Goal: Task Accomplishment & Management: Manage account settings

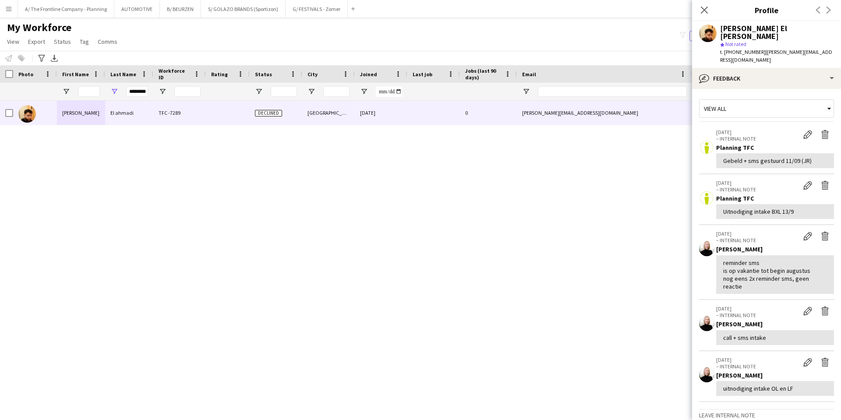
click at [307, 39] on div "My Workforce View Views Default view New view Update view Delete view Edit name…" at bounding box center [420, 36] width 841 height 30
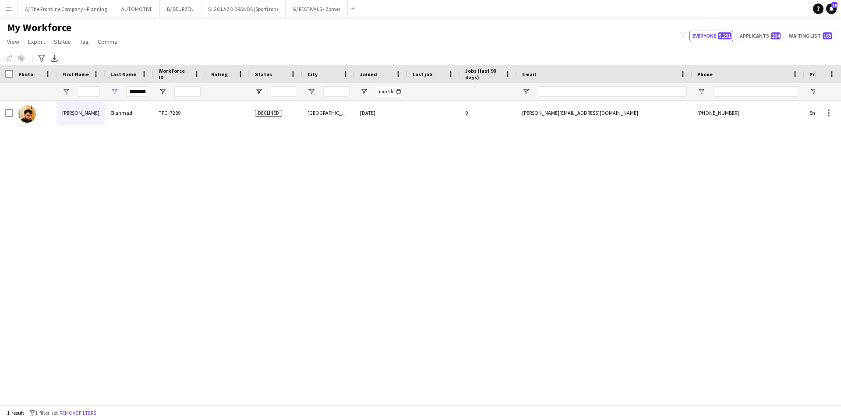
click at [288, 34] on div "My Workforce View Views Default view New view Update view Delete view Edit name…" at bounding box center [420, 36] width 841 height 30
click at [71, 15] on button "A/ The Frontline Company - Planning Close" at bounding box center [66, 8] width 96 height 17
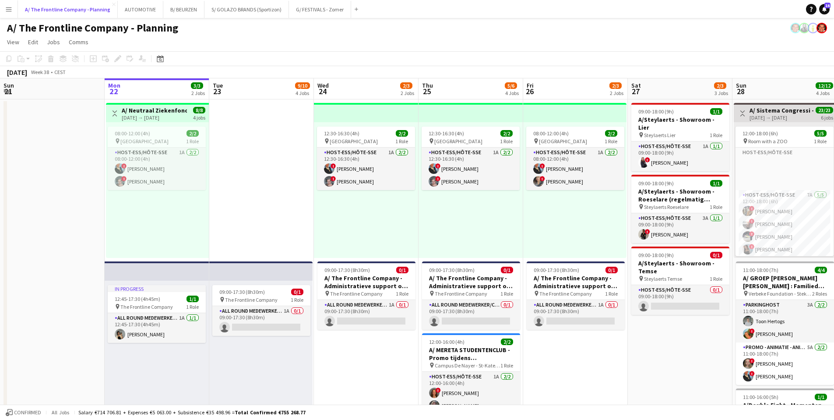
scroll to position [0, 209]
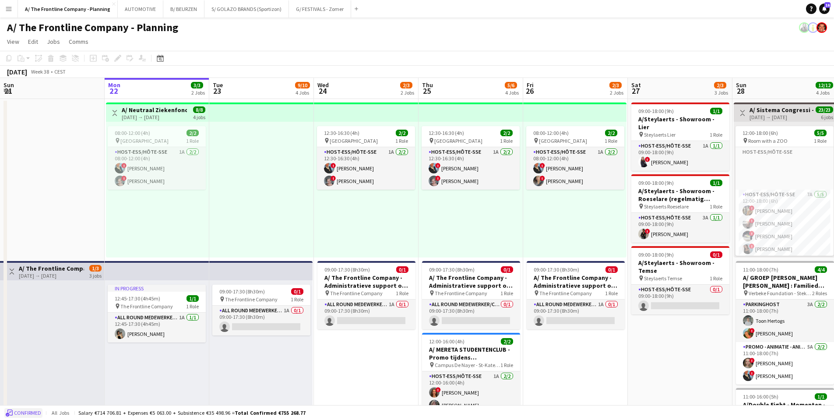
click at [39, 409] on button "Confirmed" at bounding box center [23, 413] width 38 height 10
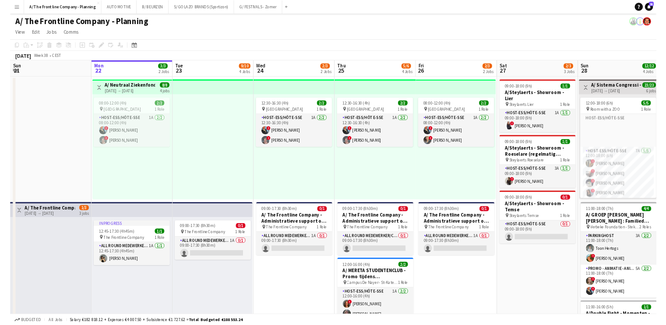
scroll to position [0, 209]
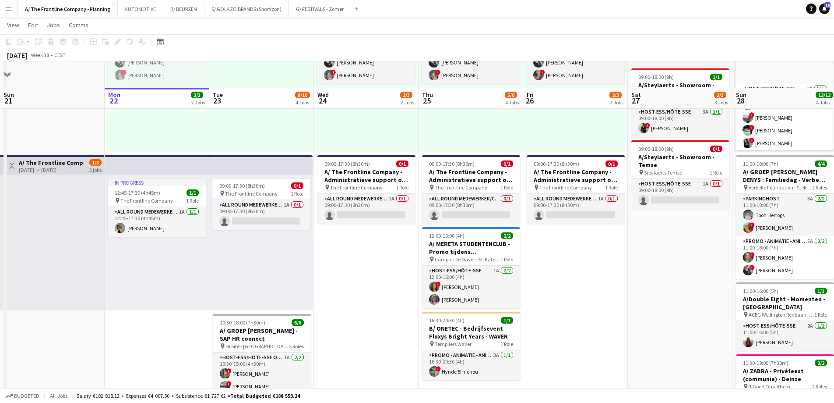
scroll to position [131, 0]
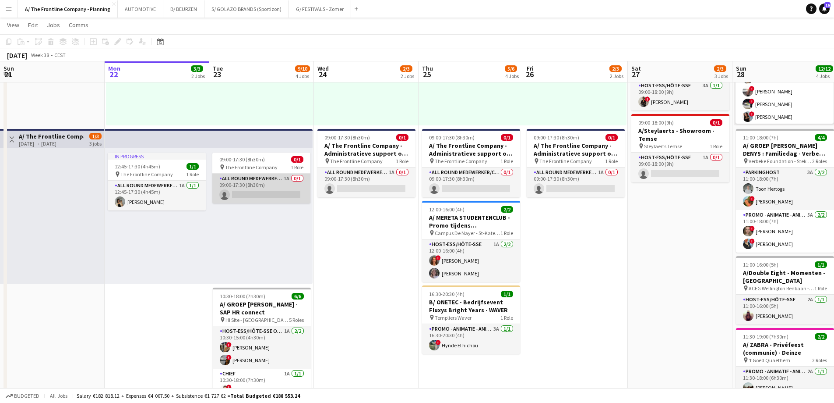
click at [262, 187] on app-card-role "All Round medewerker/collaborateur 1A 0/1 09:00-17:30 (8h30m) single-neutral-ac…" at bounding box center [261, 188] width 98 height 30
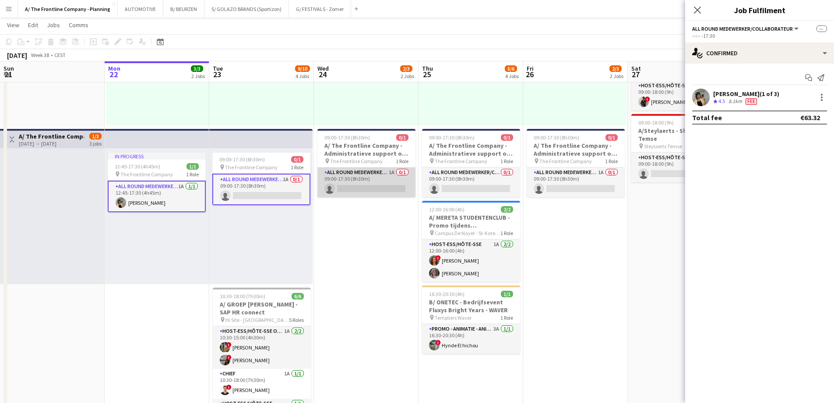
click at [366, 189] on app-card-role "All Round medewerker/collaborateur 1A 0/1 09:00-17:30 (8h30m) single-neutral-ac…" at bounding box center [367, 182] width 98 height 30
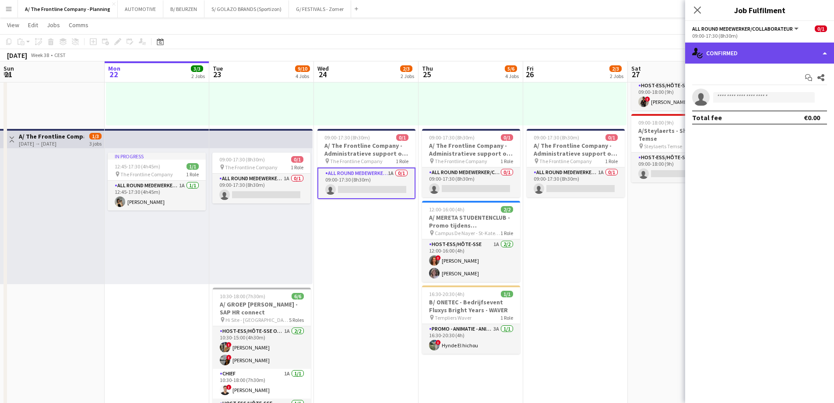
click at [758, 53] on div "single-neutral-actions-check-2 Confirmed" at bounding box center [760, 52] width 149 height 21
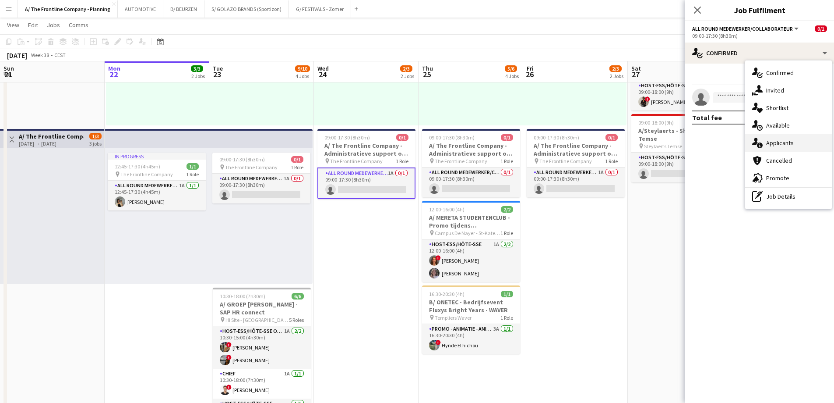
click at [777, 145] on span "Applicants" at bounding box center [781, 143] width 28 height 8
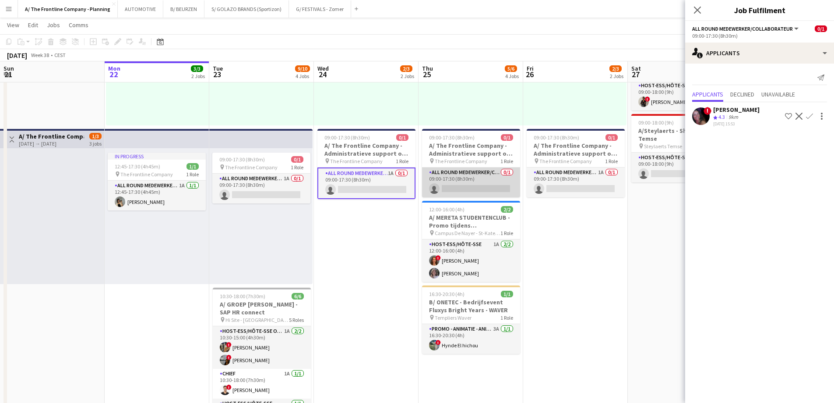
drag, startPoint x: 441, startPoint y: 187, endPoint x: 508, endPoint y: 181, distance: 67.2
click at [441, 187] on app-card-role "All Round medewerker/collaborateur 0/1 09:00-17:30 (8h30m) single-neutral-actio…" at bounding box center [471, 182] width 98 height 30
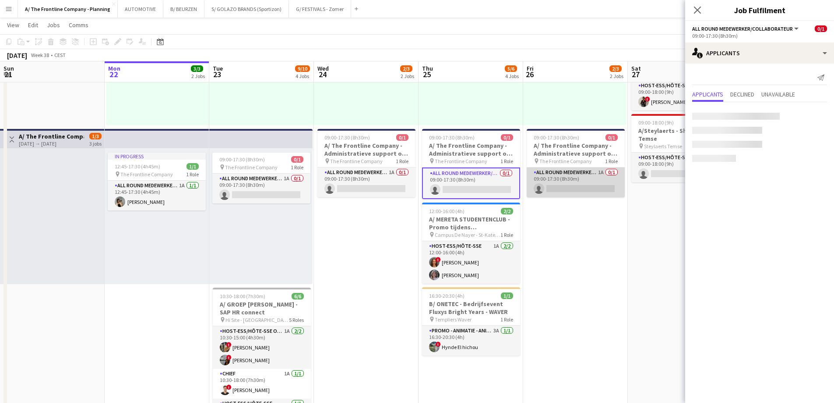
click at [587, 179] on app-card-role "All Round medewerker/collaborateur 1A 0/1 09:00-17:30 (8h30m) single-neutral-ac…" at bounding box center [576, 182] width 98 height 30
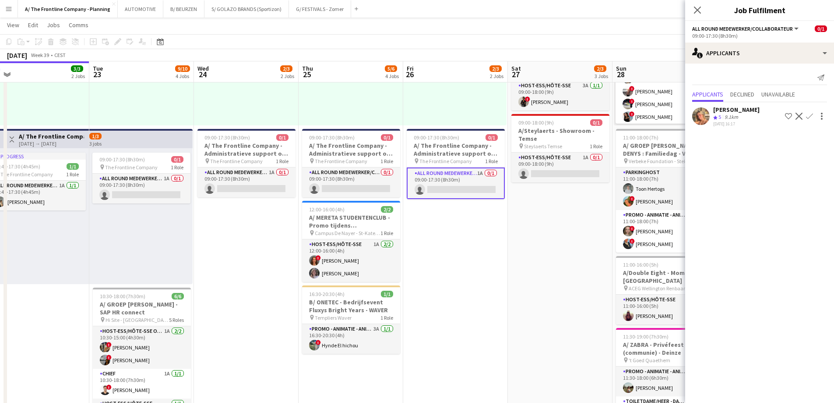
scroll to position [0, 341]
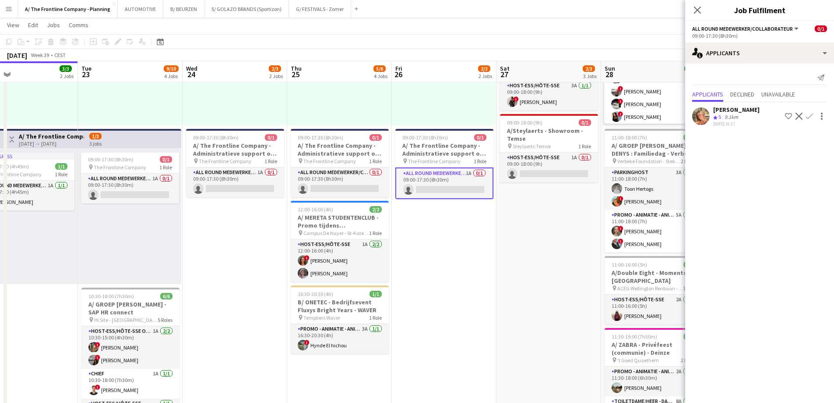
drag, startPoint x: 557, startPoint y: 219, endPoint x: 463, endPoint y: 210, distance: 93.7
click at [463, 210] on app-calendar-viewport "Fri 19 1/2 2 Jobs Sat 20 3/4 4 Jobs Sun 21 Mon 22 3/3 2 Jobs Tue 23 9/10 4 Jobs…" at bounding box center [417, 361] width 834 height 916
click at [554, 158] on app-card-role "Host-ess/Hôte-sse 1A 0/1 09:00-18:00 (9h) single-neutral-actions" at bounding box center [549, 167] width 98 height 30
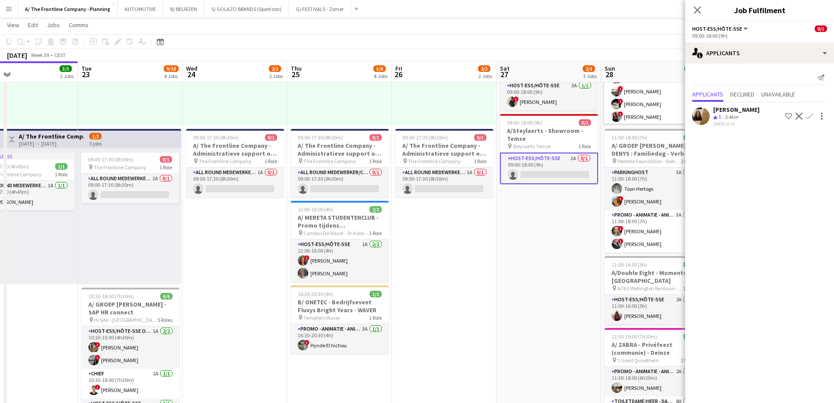
click at [731, 122] on div "22-09-2025 16:10" at bounding box center [737, 124] width 46 height 6
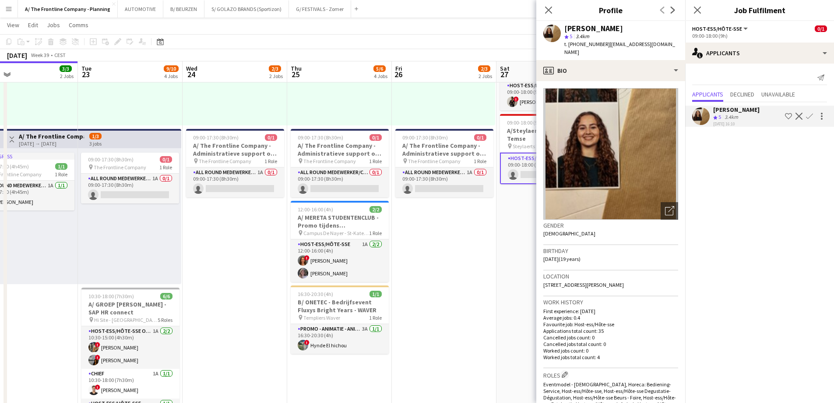
click at [456, 279] on app-date-cell "08:00-12:00 (4h) 2/2 pin Kortrijk 1 Role Host-ess/Hôte-sse 1A 2/2 08:00-12:00 (…" at bounding box center [444, 352] width 105 height 771
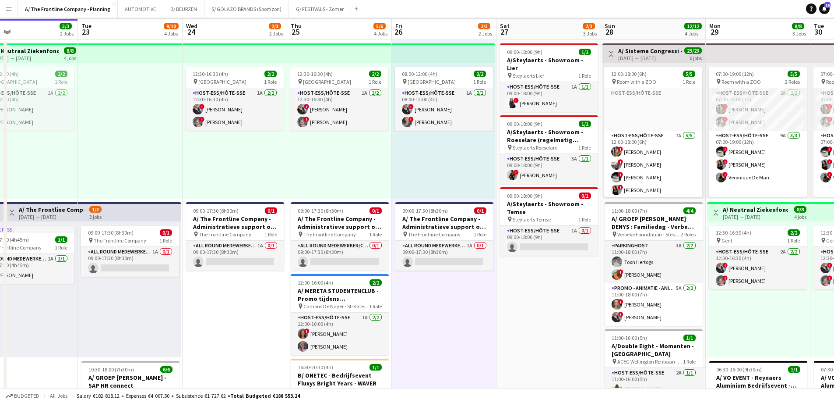
scroll to position [0, 0]
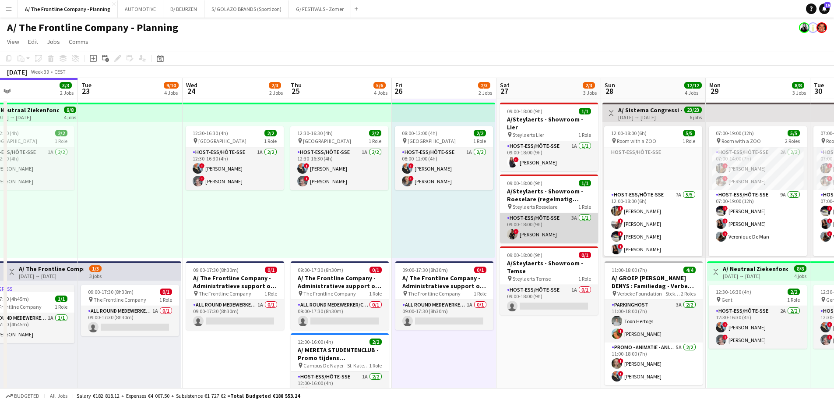
click at [531, 218] on app-card-role "Host-ess/Hôte-sse 3A 1/1 09:00-18:00 (9h) ! Nadège Esalo" at bounding box center [549, 228] width 98 height 30
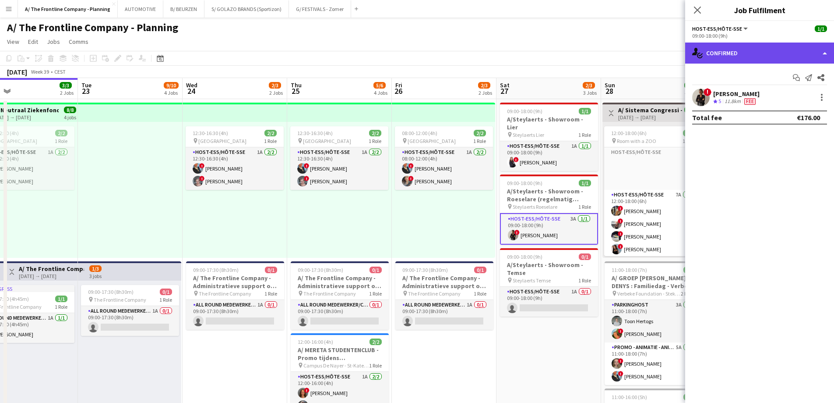
click at [748, 56] on div "single-neutral-actions-check-2 Confirmed" at bounding box center [760, 52] width 149 height 21
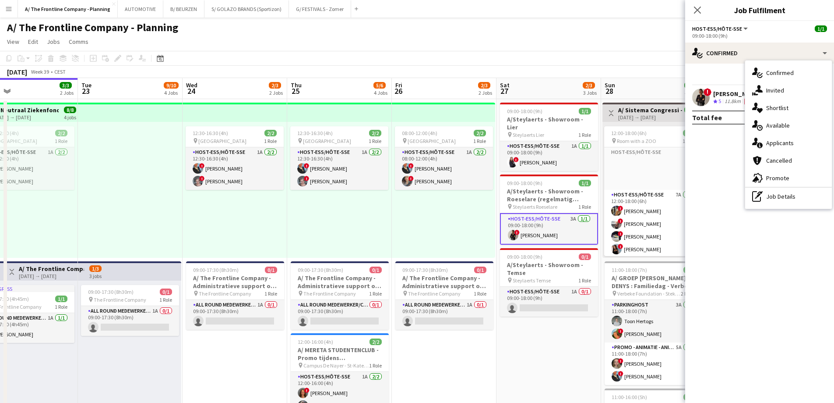
click at [769, 147] on div "single-neutral-actions-information Applicants" at bounding box center [789, 143] width 87 height 18
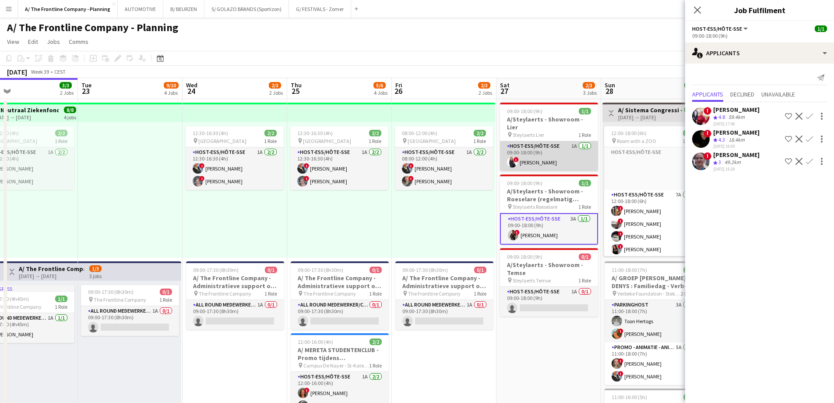
click at [552, 151] on app-card-role "Host-ess/Hôte-sse 1A 1/1 09:00-18:00 (9h) ! Brenda Servranckx" at bounding box center [549, 156] width 98 height 30
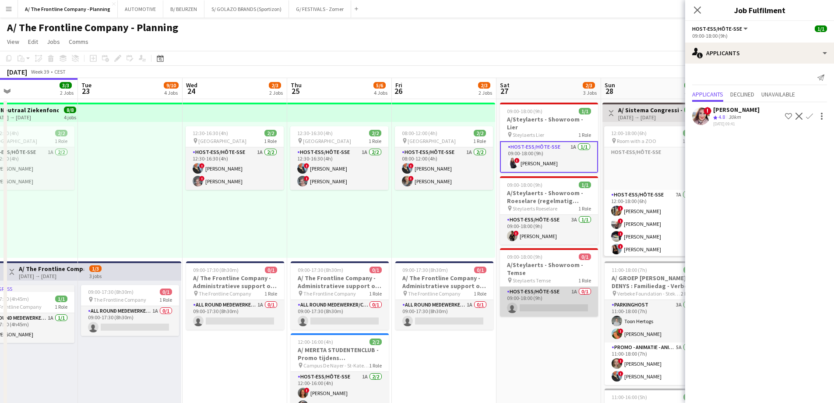
click at [552, 295] on app-card-role "Host-ess/Hôte-sse 1A 0/1 09:00-18:00 (9h) single-neutral-actions" at bounding box center [549, 301] width 98 height 30
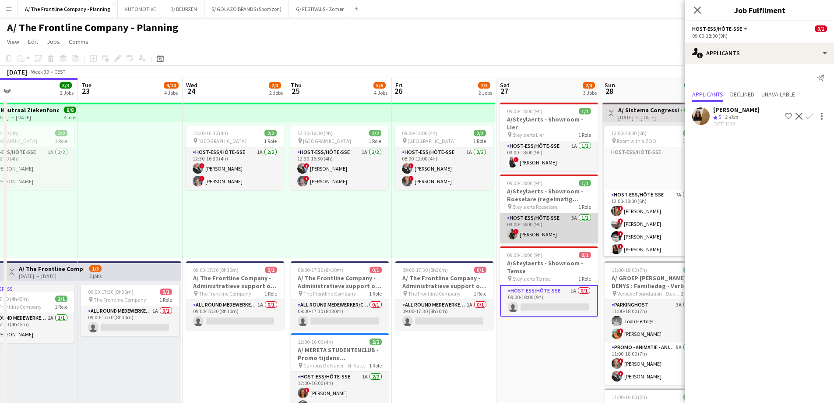
click at [546, 223] on app-card-role "Host-ess/Hôte-sse 3A 1/1 09:00-18:00 (9h) ! Nadège Esalo" at bounding box center [549, 228] width 98 height 30
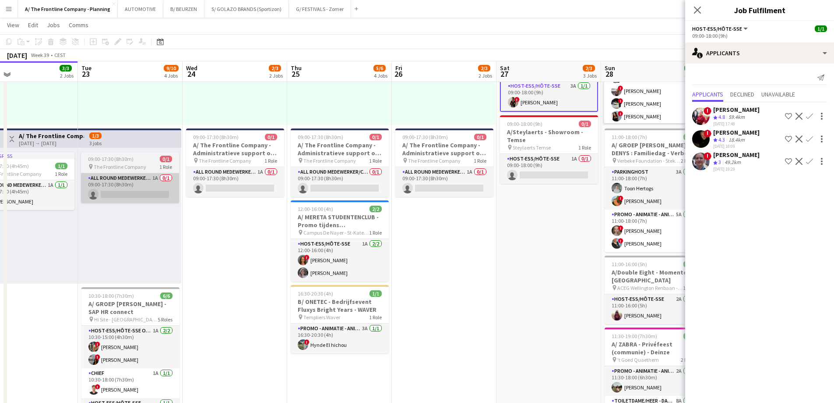
scroll to position [307, 0]
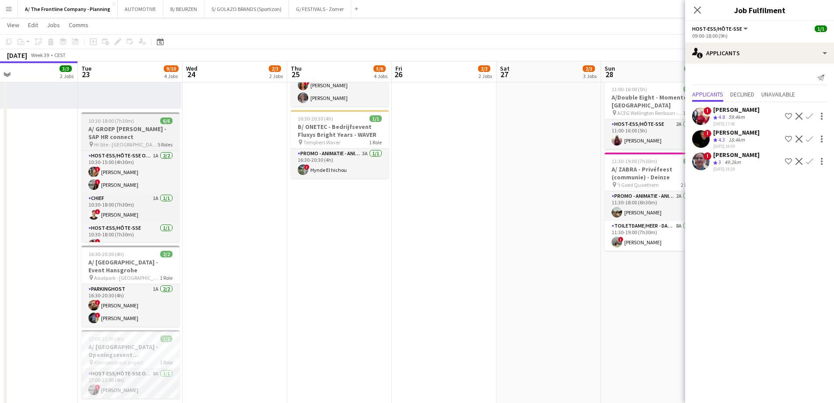
drag, startPoint x: 129, startPoint y: 127, endPoint x: 115, endPoint y: 150, distance: 26.6
click at [129, 127] on h3 "A/ GROEP [PERSON_NAME] - SAP HR connect" at bounding box center [130, 133] width 98 height 16
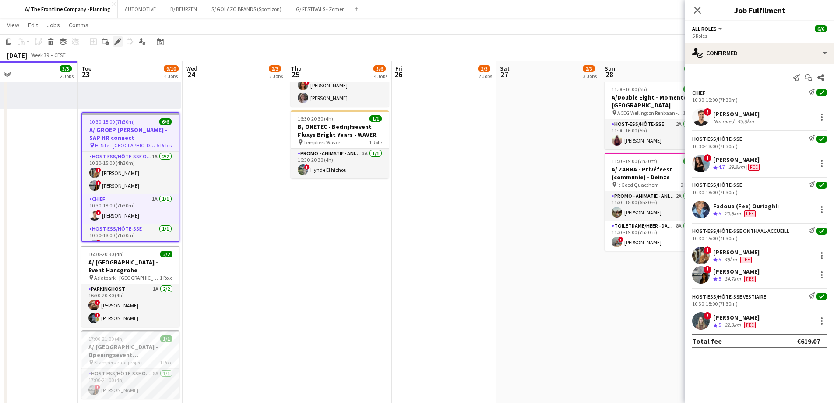
click at [119, 41] on icon at bounding box center [117, 41] width 5 height 5
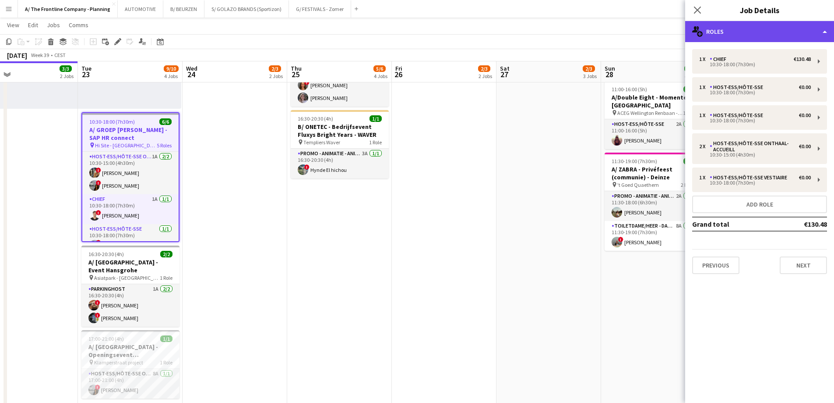
click at [760, 33] on div "multiple-users-add Roles" at bounding box center [760, 31] width 149 height 21
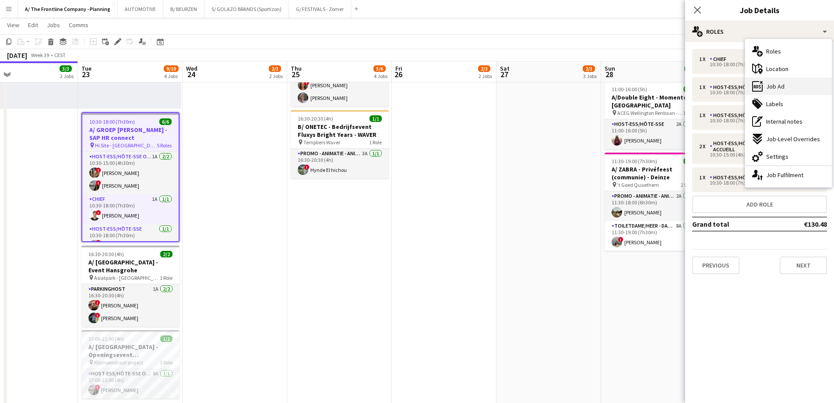
click at [775, 87] on span "Job Ad" at bounding box center [776, 86] width 18 height 8
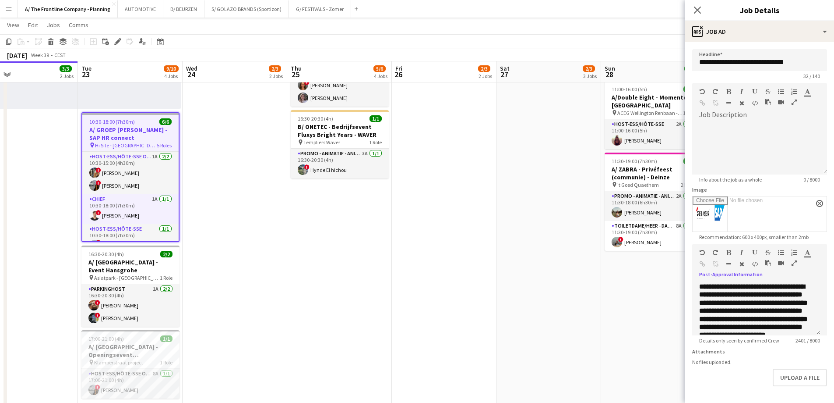
click at [794, 262] on icon "button" at bounding box center [794, 263] width 5 height 6
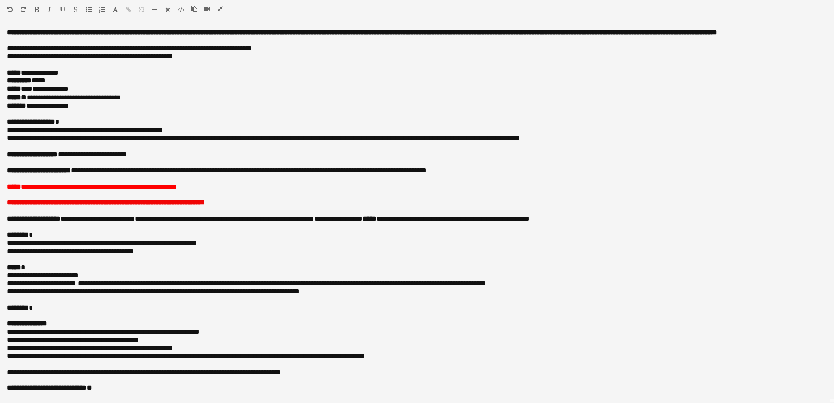
click at [219, 11] on button "button" at bounding box center [220, 8] width 6 height 7
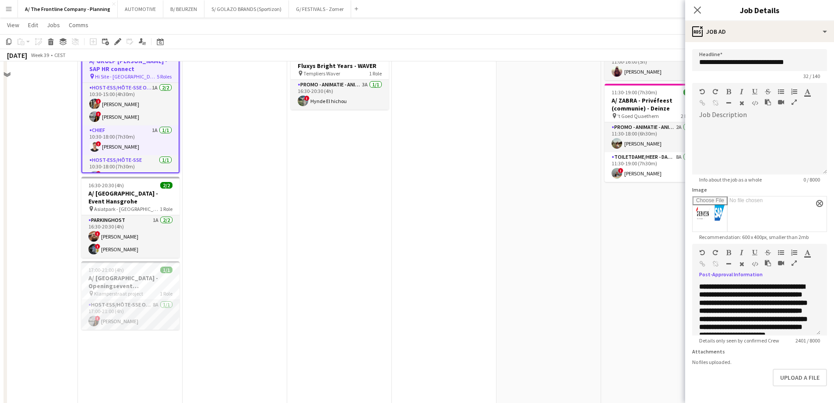
scroll to position [394, 0]
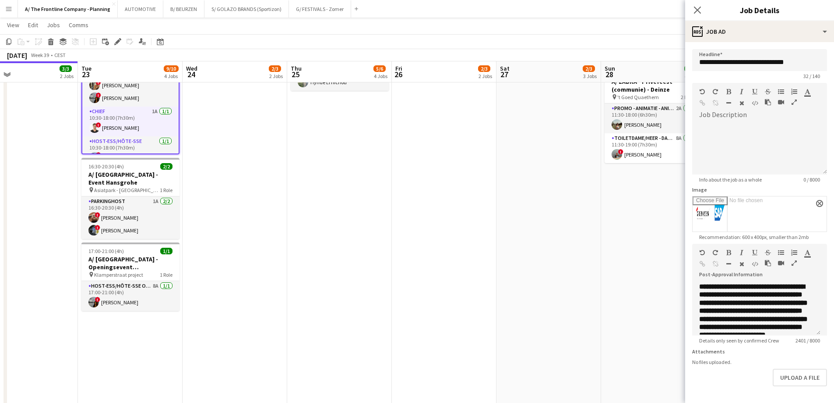
click at [266, 148] on app-date-cell "12:30-16:30 (4h) 2/2 pin Kortrijk 1 Role Host-ess/Hôte-sse 1A 2/2 12:30-16:30 (…" at bounding box center [235, 89] width 105 height 771
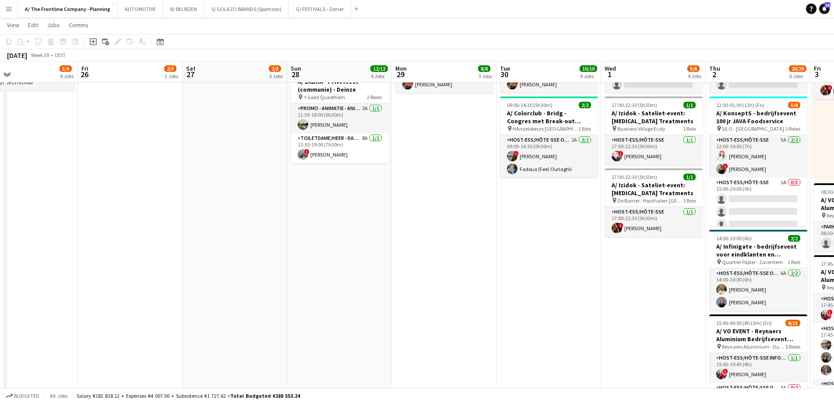
click at [117, 183] on app-calendar-viewport "Mon 22 3/3 2 Jobs Tue 23 9/10 4 Jobs Wed 24 2/3 2 Jobs Thu 25 5/6 4 Jobs Fri 26…" at bounding box center [417, 98] width 834 height 916
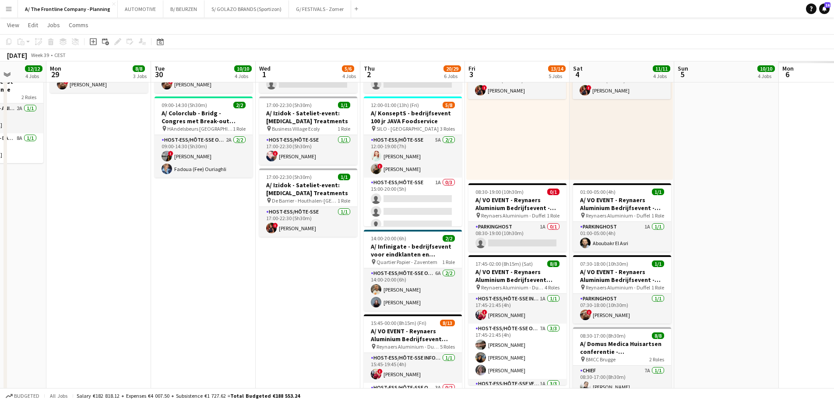
drag, startPoint x: 129, startPoint y: 161, endPoint x: 97, endPoint y: 161, distance: 32.0
click at [95, 161] on app-calendar-viewport "Thu 25 5/6 4 Jobs Fri 26 2/3 2 Jobs Sat 27 2/3 3 Jobs Sun 28 12/12 4 Jobs Mon 2…" at bounding box center [417, 98] width 834 height 916
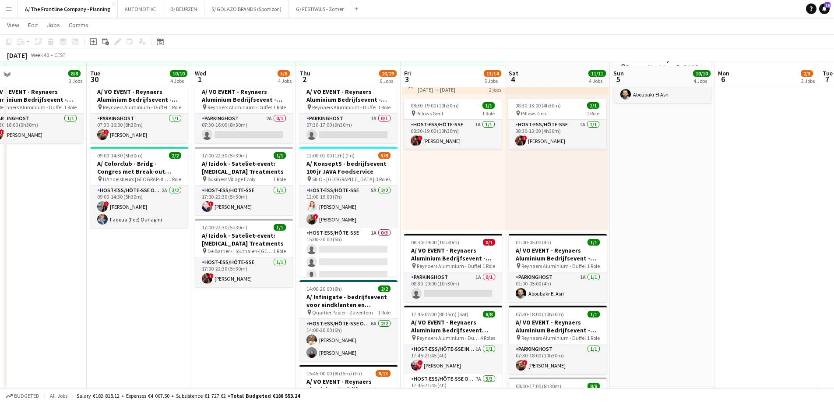
scroll to position [343, 0]
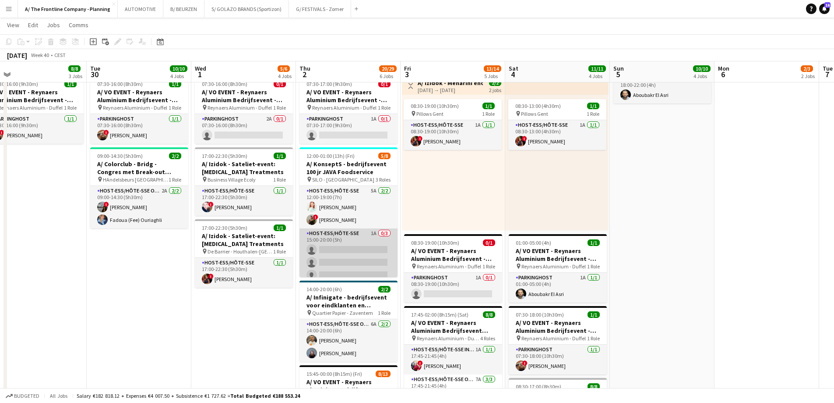
click at [352, 246] on app-card-role "Host-ess/Hôte-sse 1A 0/3 15:00-20:00 (5h) single-neutral-actions single-neutral…" at bounding box center [349, 255] width 98 height 55
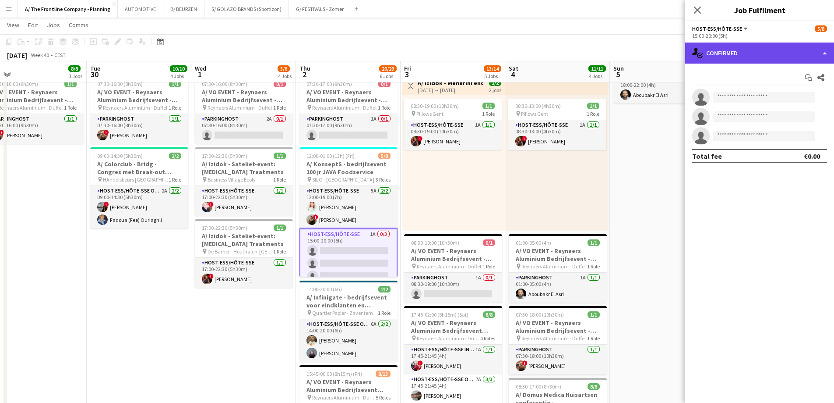
click at [733, 48] on div "single-neutral-actions-check-2 Confirmed" at bounding box center [760, 52] width 149 height 21
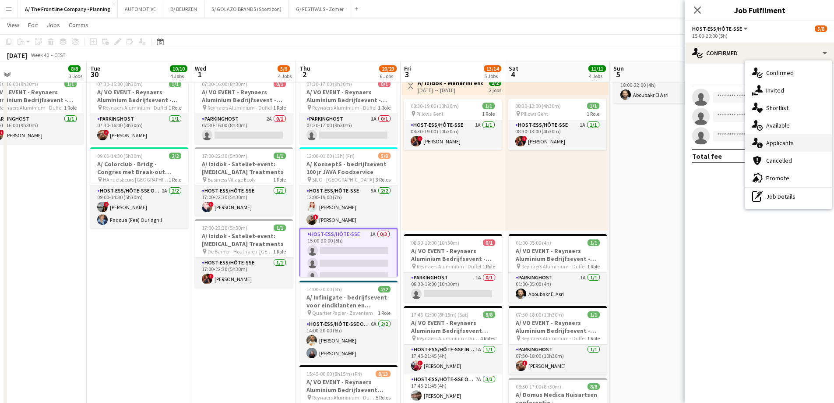
click at [779, 144] on span "Applicants" at bounding box center [781, 143] width 28 height 8
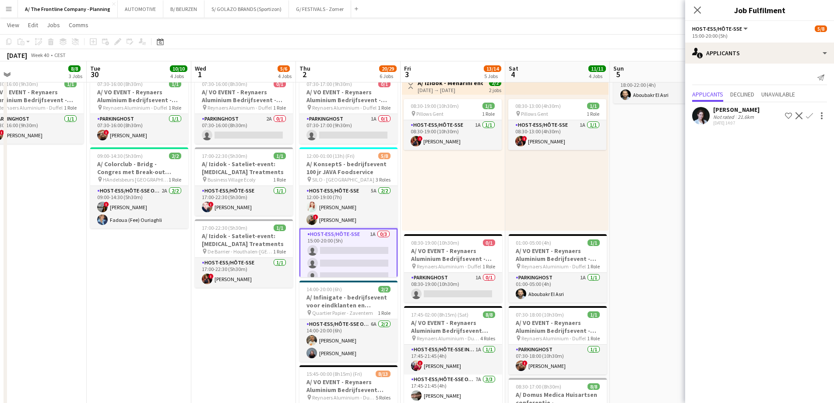
click at [732, 115] on div "Not rated" at bounding box center [725, 116] width 23 height 7
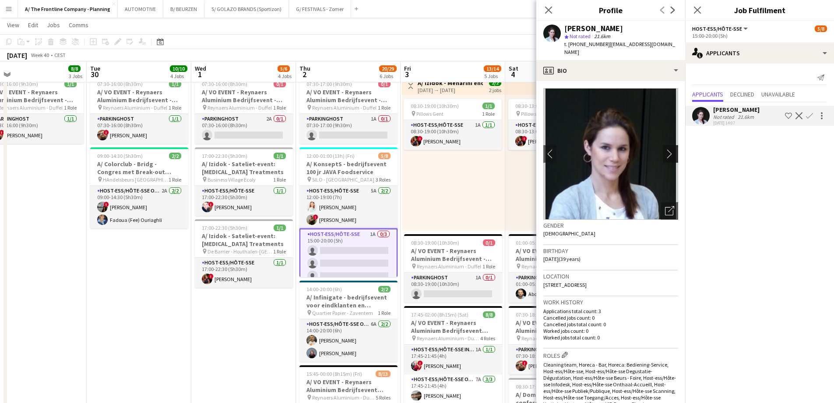
click at [665, 149] on app-icon "chevron-right" at bounding box center [672, 153] width 14 height 9
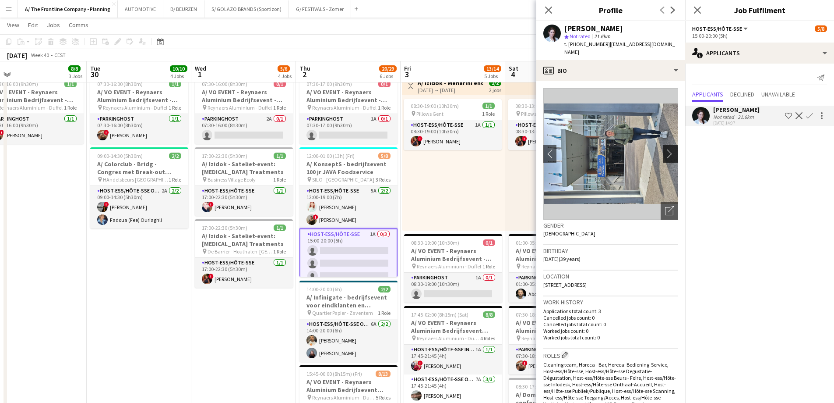
click at [665, 149] on app-icon "chevron-right" at bounding box center [672, 153] width 14 height 9
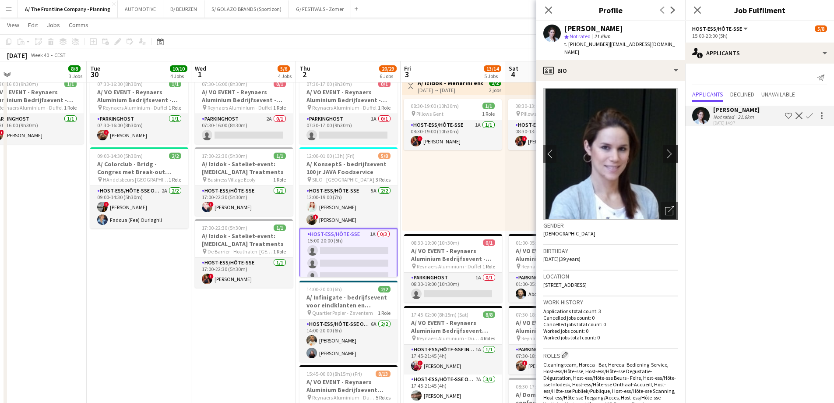
click at [665, 149] on app-icon "chevron-right" at bounding box center [672, 153] width 14 height 9
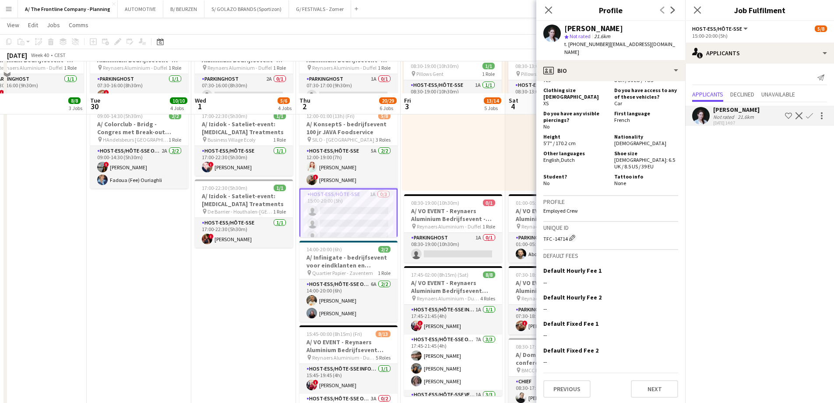
scroll to position [519, 0]
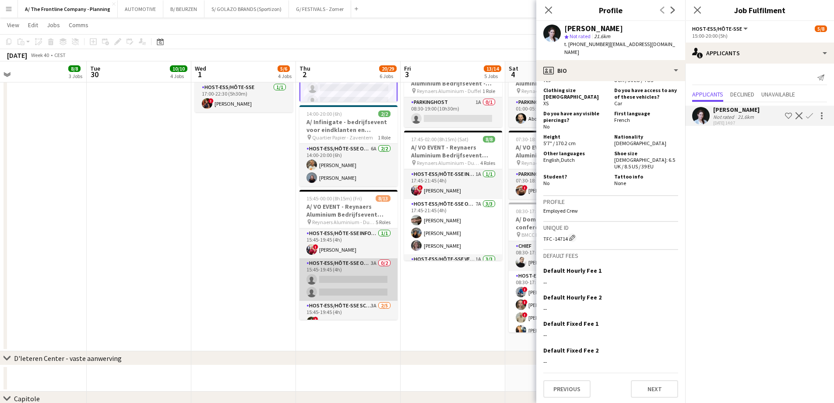
click at [354, 286] on app-card-role "Host-ess/Hôte-sse Onthaal-Accueill 3A 0/2 15:45-19:45 (4h) single-neutral-actio…" at bounding box center [349, 279] width 98 height 42
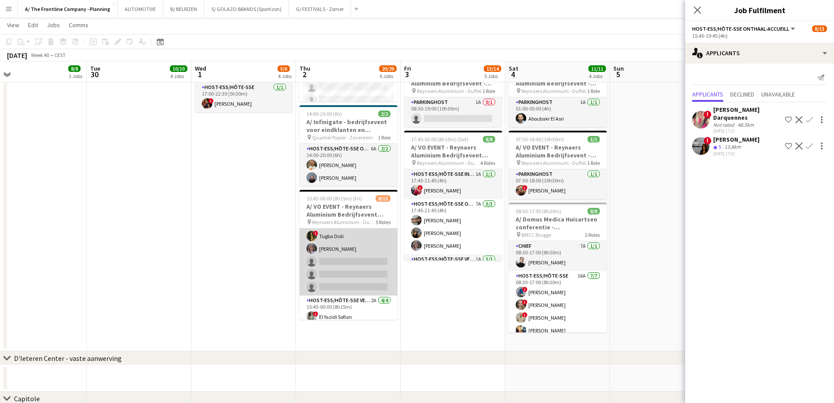
click at [337, 266] on app-card-role "Host-ess/Hôte-sse Scanning 3A 2/5 15:45-19:45 (4h) ! Tugba Disli Winke De Feyte…" at bounding box center [349, 255] width 98 height 81
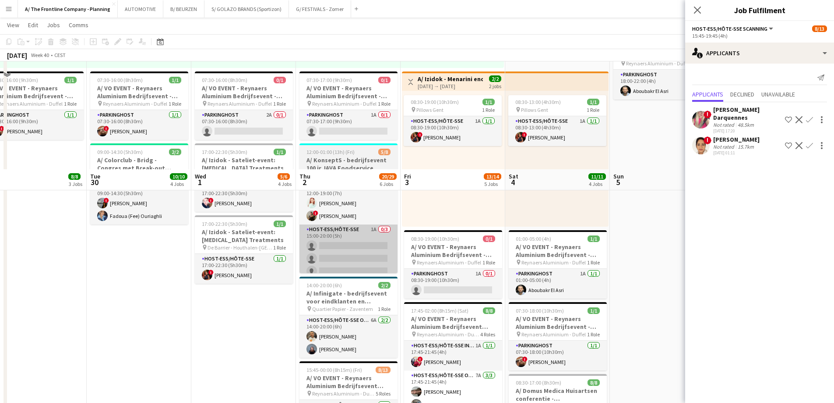
scroll to position [343, 0]
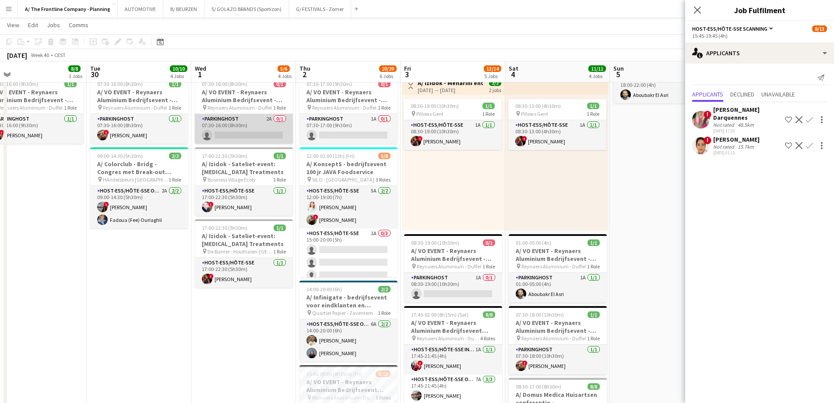
click at [260, 126] on app-card-role "Parkinghost 2A 0/1 07:30-16:00 (8h30m) single-neutral-actions" at bounding box center [244, 129] width 98 height 30
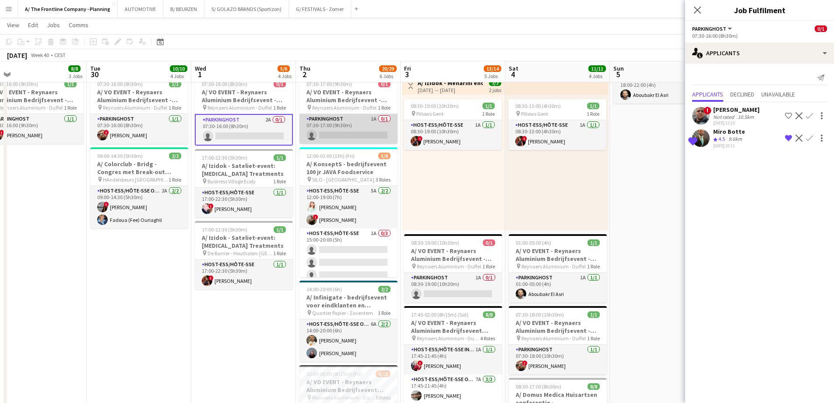
click at [343, 132] on app-card-role "Parkinghost 1A 0/1 07:30-17:00 (9h30m) single-neutral-actions" at bounding box center [349, 129] width 98 height 30
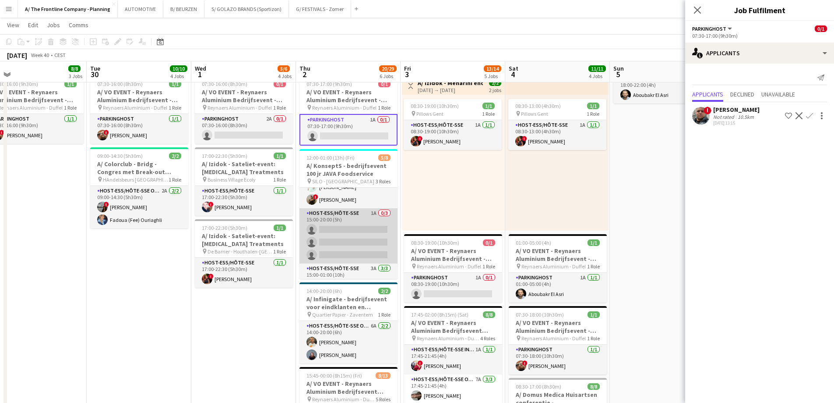
scroll to position [62, 0]
